Goal: Task Accomplishment & Management: Complete application form

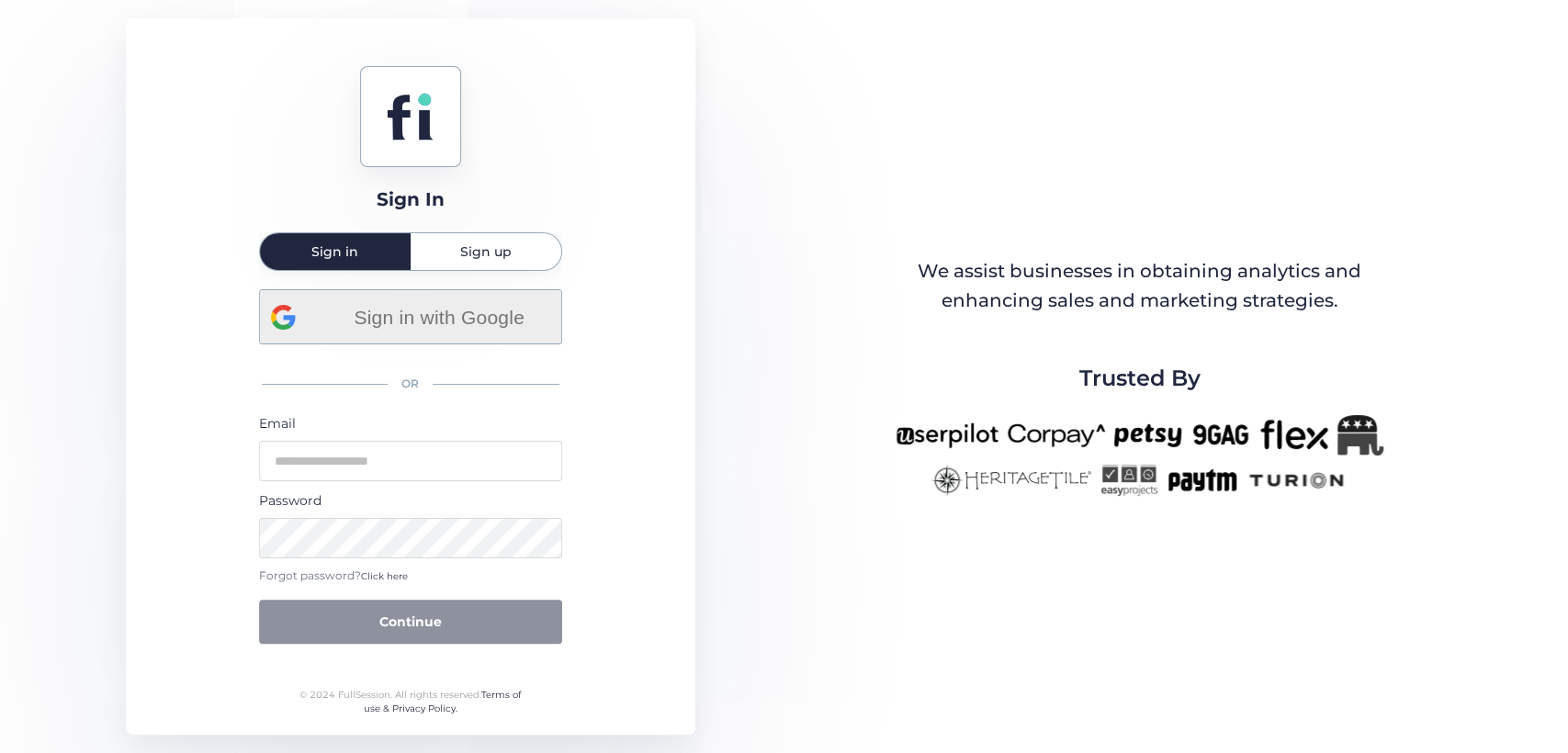
click at [466, 303] on span "Sign in with Google" at bounding box center [440, 317] width 222 height 30
click at [492, 306] on span "Sign in with Google" at bounding box center [440, 317] width 222 height 30
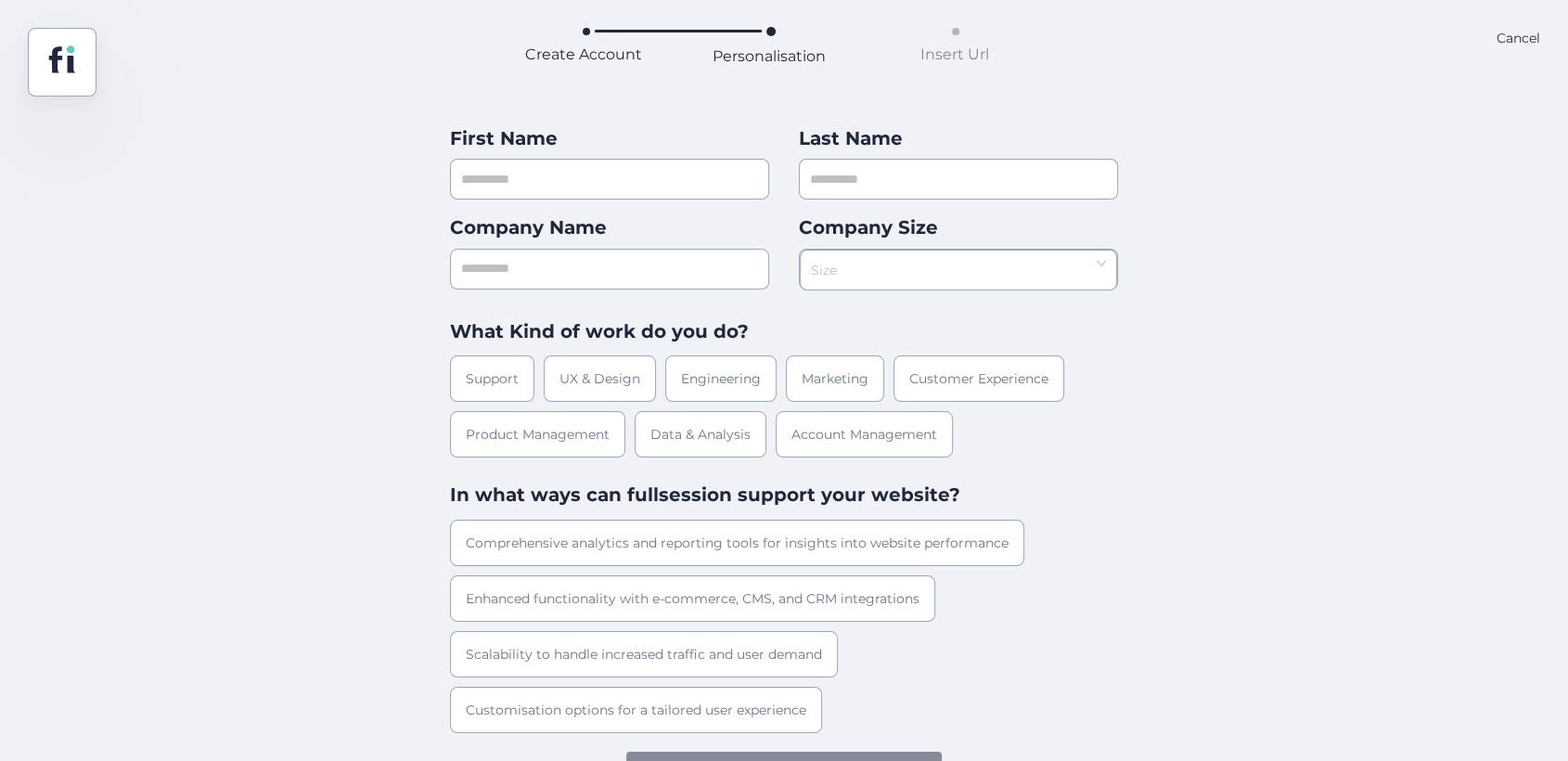
click at [1511, 33] on div "Cancel" at bounding box center [1518, 62] width 44 height 69
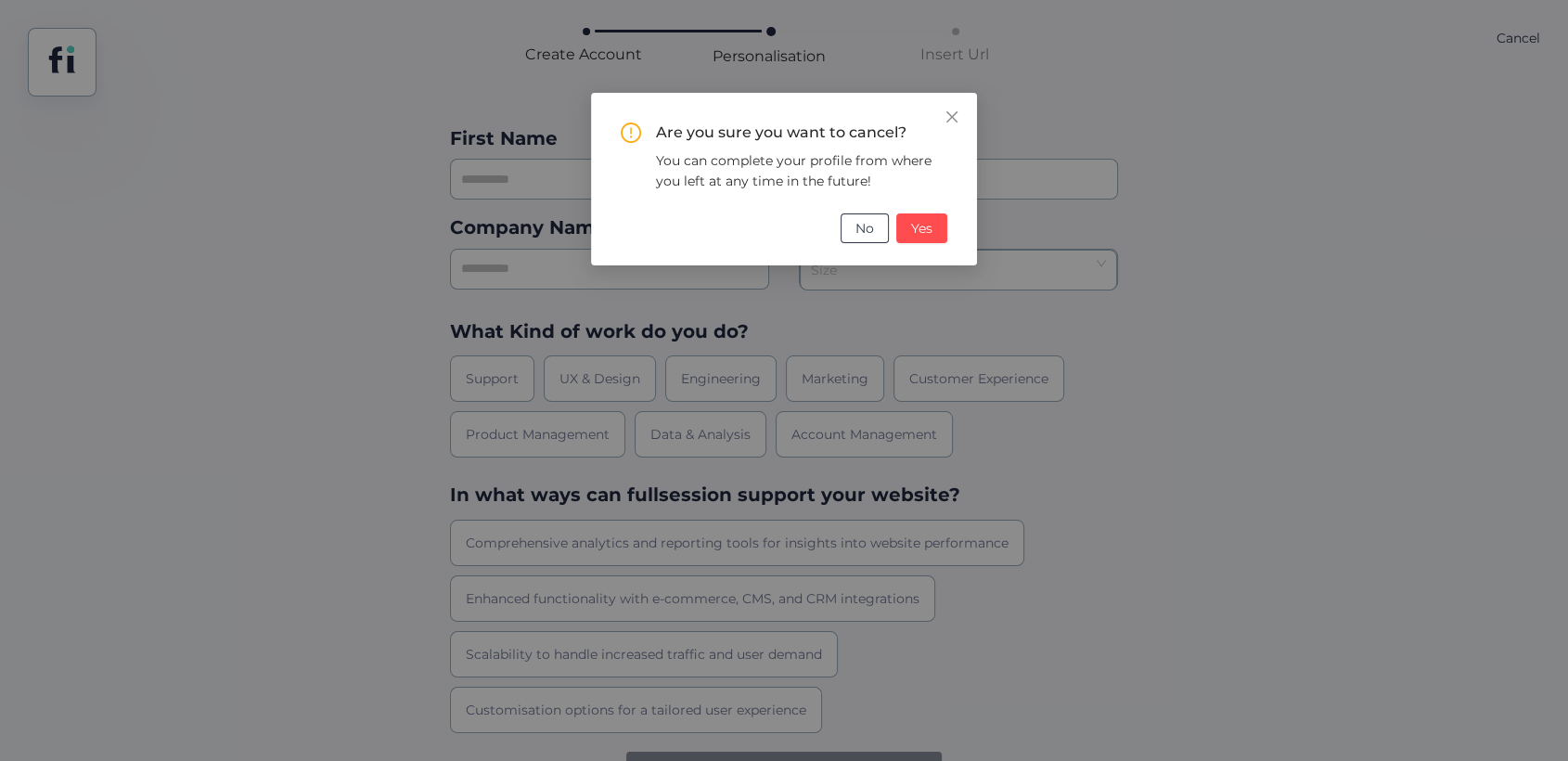
click at [862, 225] on span "No" at bounding box center [865, 229] width 19 height 20
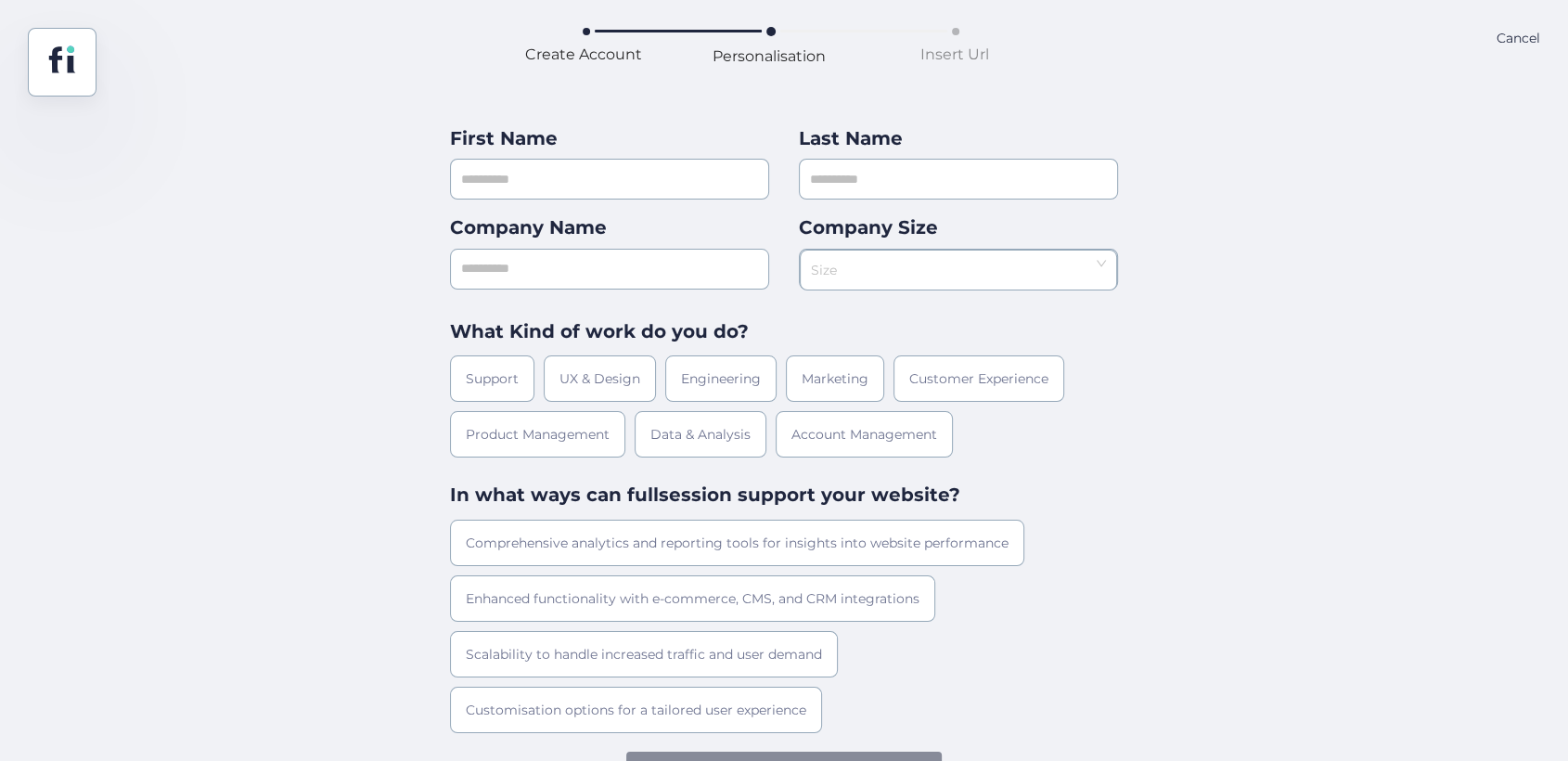
click at [1525, 39] on div "Cancel" at bounding box center [1518, 62] width 44 height 69
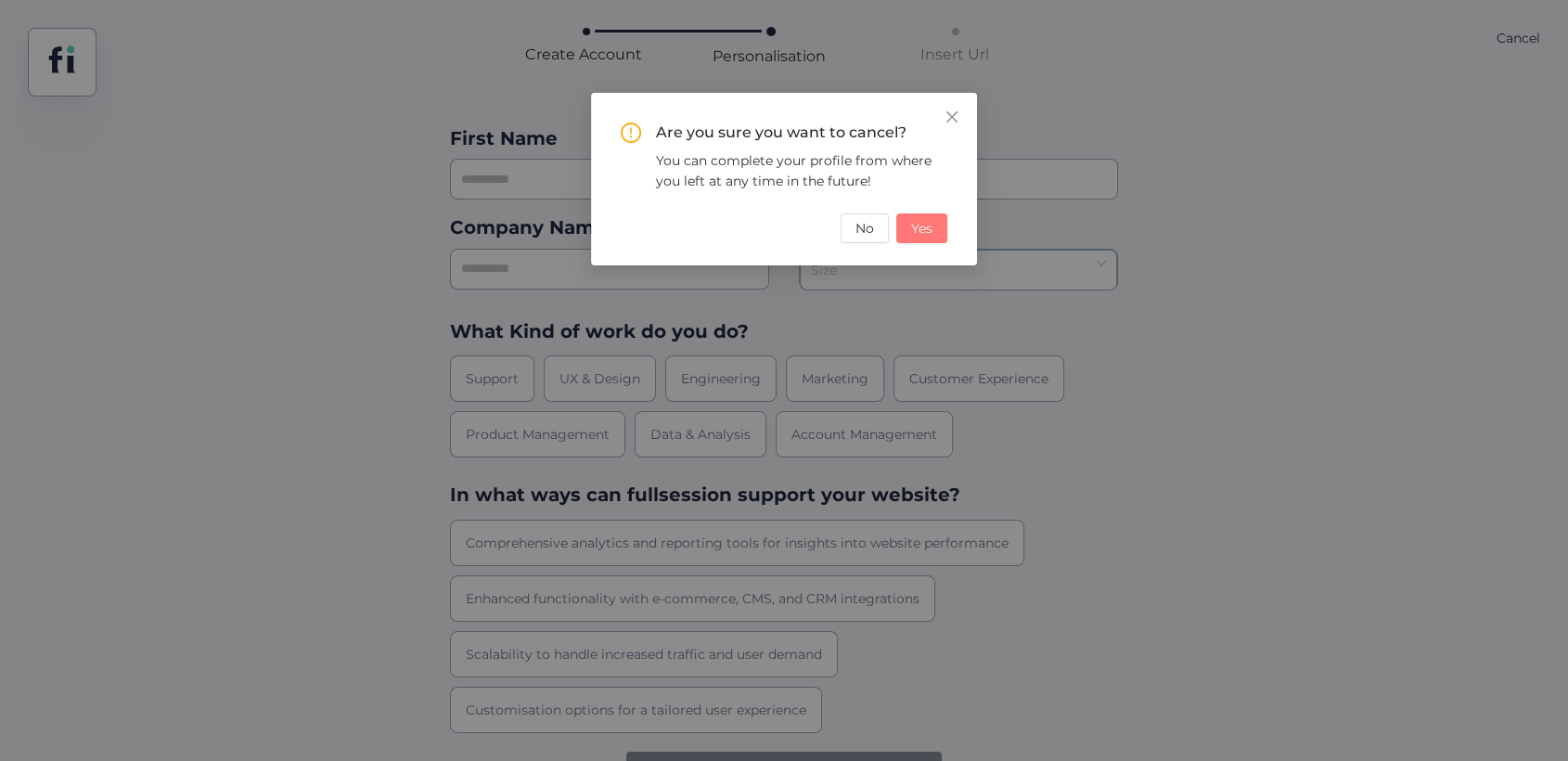
click at [904, 229] on button "Yes" at bounding box center [921, 229] width 51 height 30
